Goal: Navigation & Orientation: Find specific page/section

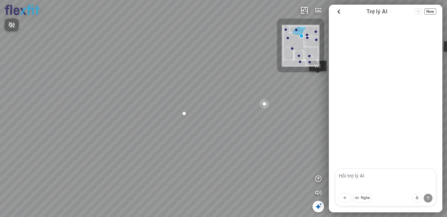
scroll to position [6, 0]
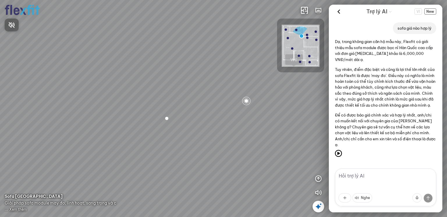
click at [338, 13] on div at bounding box center [223, 108] width 447 height 217
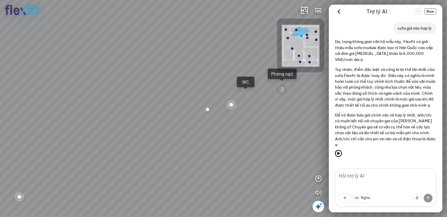
drag, startPoint x: 142, startPoint y: 97, endPoint x: 193, endPoint y: 97, distance: 51.2
click at [193, 97] on div "Bếp WC Phòng ngủ master Phòng ngủ Phòng ngủ" at bounding box center [223, 108] width 447 height 217
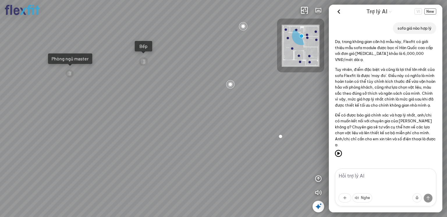
drag, startPoint x: 201, startPoint y: 76, endPoint x: 208, endPoint y: 58, distance: 20.2
click at [209, 58] on div "Bếp WC Phòng ngủ master Phòng ngủ Phòng ngủ" at bounding box center [223, 108] width 447 height 217
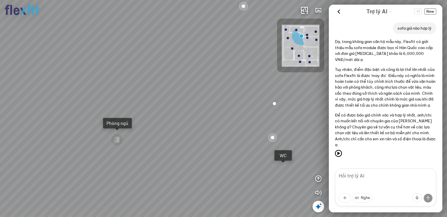
drag, startPoint x: 214, startPoint y: 138, endPoint x: 209, endPoint y: 87, distance: 51.4
click at [209, 87] on div "Bếp WC Phòng ngủ master Phòng ngủ Phòng ngủ" at bounding box center [223, 108] width 447 height 217
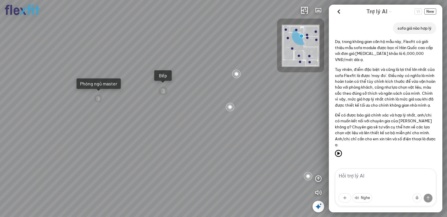
drag, startPoint x: 211, startPoint y: 63, endPoint x: 203, endPoint y: 128, distance: 65.3
click at [202, 139] on div "Bếp WC Phòng ngủ master Phòng ngủ Phòng ngủ" at bounding box center [223, 108] width 447 height 217
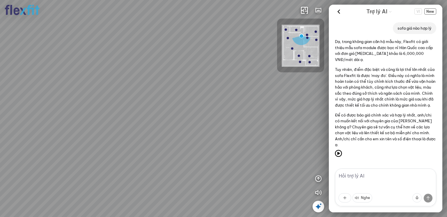
drag, startPoint x: 209, startPoint y: 98, endPoint x: 270, endPoint y: 101, distance: 60.3
click at [270, 101] on div "Bếp WC Phòng ngủ master Phòng ngủ Phòng ngủ" at bounding box center [223, 108] width 447 height 217
drag, startPoint x: 281, startPoint y: 101, endPoint x: 250, endPoint y: 100, distance: 31.4
click at [250, 100] on div "Bếp WC Phòng ngủ master Phòng ngủ Phòng ngủ" at bounding box center [223, 108] width 447 height 217
click at [27, 109] on div "Bếp WC Phòng ngủ master Phòng ngủ Phòng ngủ" at bounding box center [223, 108] width 447 height 217
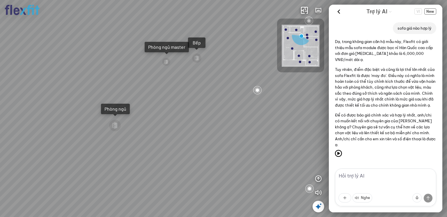
drag, startPoint x: 244, startPoint y: 132, endPoint x: 147, endPoint y: 99, distance: 101.7
click at [141, 106] on div "Bếp WC Phòng ngủ master Phòng ngủ Phòng ngủ" at bounding box center [223, 108] width 447 height 217
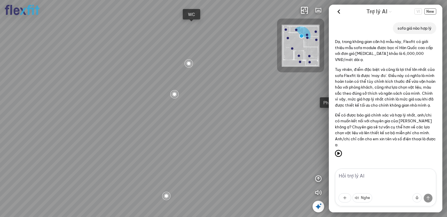
drag, startPoint x: 173, startPoint y: 124, endPoint x: 192, endPoint y: 60, distance: 65.8
click at [179, 56] on div "Bếp WC Phòng ngủ master Phòng ngủ Phòng ngủ" at bounding box center [223, 108] width 447 height 217
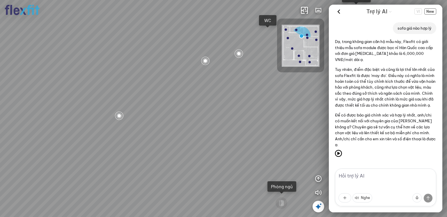
drag, startPoint x: 170, startPoint y: 135, endPoint x: 223, endPoint y: 58, distance: 93.3
click at [219, 60] on div "Bếp WC Phòng ngủ master Phòng ngủ Phòng ngủ" at bounding box center [223, 108] width 447 height 217
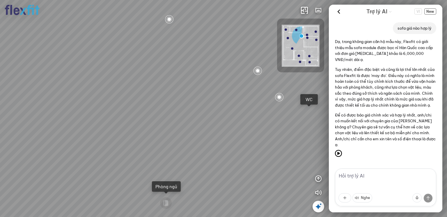
drag, startPoint x: 155, startPoint y: 133, endPoint x: 195, endPoint y: 39, distance: 102.0
click at [195, 41] on div "Bếp WC Phòng ngủ master Phòng ngủ Phòng ngủ" at bounding box center [223, 108] width 447 height 217
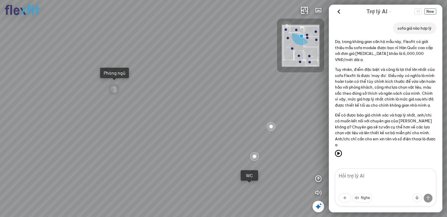
drag, startPoint x: 184, startPoint y: 45, endPoint x: 187, endPoint y: 164, distance: 119.3
click at [187, 164] on div "Bếp WC Phòng ngủ master Phòng ngủ Phòng ngủ" at bounding box center [223, 108] width 447 height 217
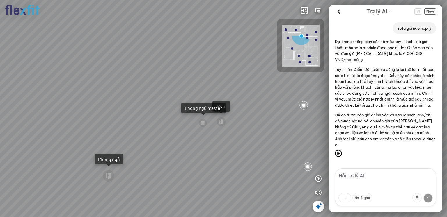
drag, startPoint x: 203, startPoint y: 149, endPoint x: 215, endPoint y: 65, distance: 85.1
click at [215, 65] on div "Bếp WC Phòng ngủ master Phòng ngủ Phòng ngủ" at bounding box center [223, 108] width 447 height 217
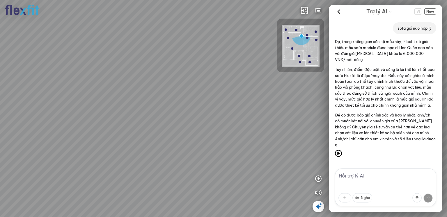
drag, startPoint x: 225, startPoint y: 106, endPoint x: 237, endPoint y: 161, distance: 55.7
click at [237, 161] on div "Bếp WC Phòng ngủ master Phòng ngủ Phòng ngủ" at bounding box center [223, 108] width 447 height 217
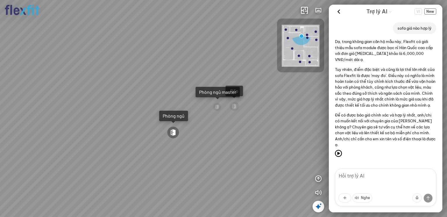
click at [174, 134] on div at bounding box center [173, 133] width 12 height 12
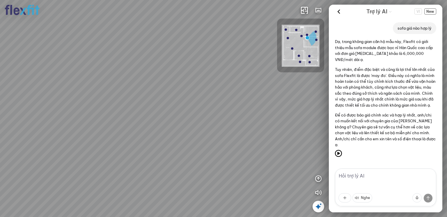
drag, startPoint x: 148, startPoint y: 137, endPoint x: 275, endPoint y: 109, distance: 130.4
click at [276, 108] on div "Phòng khách" at bounding box center [223, 108] width 447 height 217
drag, startPoint x: 219, startPoint y: 110, endPoint x: 340, endPoint y: 103, distance: 120.6
click at [340, 103] on div "Phòng khách INFO: krpano 1.20.8 (build [DATE]) INFO: HTML5/Desktop - Chrome 139…" at bounding box center [223, 108] width 447 height 217
drag, startPoint x: 199, startPoint y: 88, endPoint x: 318, endPoint y: 84, distance: 119.6
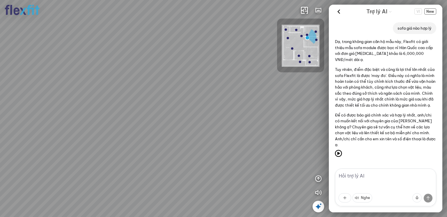
click at [318, 84] on div "Phòng khách" at bounding box center [223, 108] width 447 height 217
drag, startPoint x: 105, startPoint y: 135, endPoint x: 254, endPoint y: 98, distance: 153.8
click at [254, 98] on div "Phòng khách" at bounding box center [223, 108] width 447 height 217
drag, startPoint x: 116, startPoint y: 129, endPoint x: 288, endPoint y: 83, distance: 177.9
click at [288, 83] on div "Phòng khách" at bounding box center [223, 108] width 447 height 217
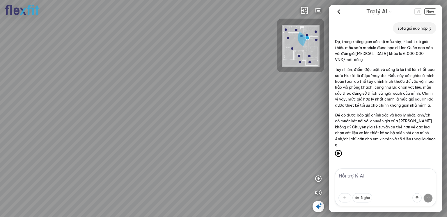
drag, startPoint x: 252, startPoint y: 86, endPoint x: 226, endPoint y: 184, distance: 102.2
click at [227, 183] on div "Phòng khách" at bounding box center [223, 108] width 447 height 217
drag, startPoint x: 178, startPoint y: 133, endPoint x: 209, endPoint y: 160, distance: 40.9
click at [209, 160] on div "Phòng khách" at bounding box center [223, 108] width 447 height 217
drag, startPoint x: 56, startPoint y: 95, endPoint x: 240, endPoint y: 92, distance: 183.8
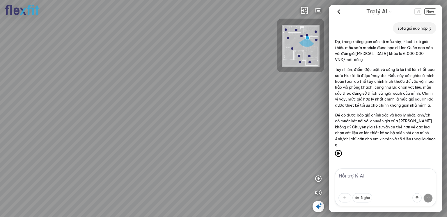
click at [240, 92] on div "Phòng khách" at bounding box center [223, 108] width 447 height 217
drag, startPoint x: 172, startPoint y: 92, endPoint x: 272, endPoint y: 92, distance: 100.1
click at [281, 90] on div "Phòng khách" at bounding box center [223, 108] width 447 height 217
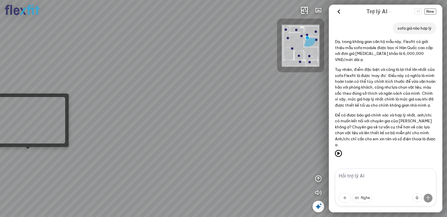
click at [32, 149] on div "Phòng khách" at bounding box center [223, 108] width 447 height 217
